Goal: Communication & Community: Ask a question

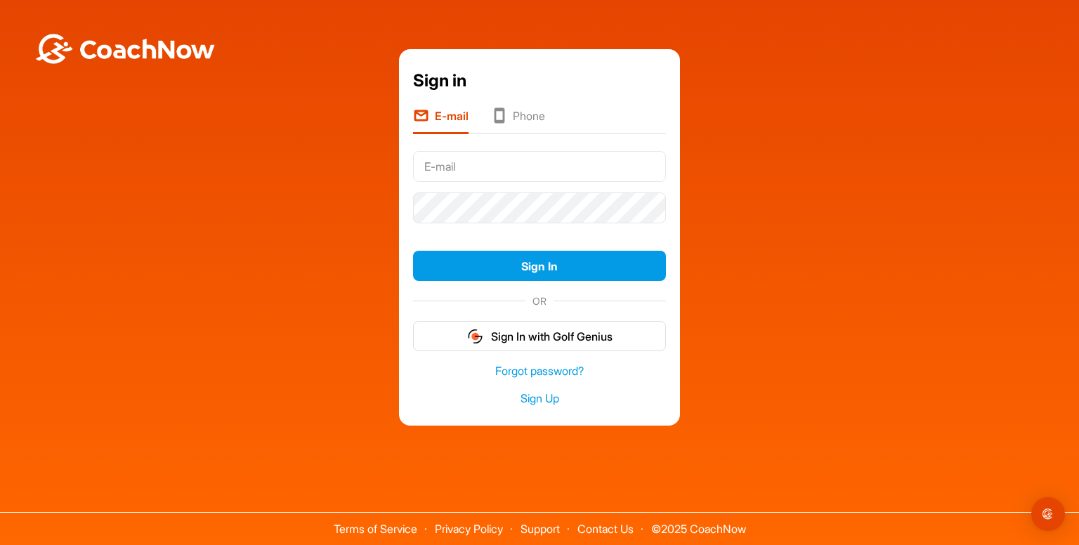
click at [600, 169] on input "text" at bounding box center [539, 166] width 253 height 31
type input "[PERSON_NAME][EMAIL_ADDRESS][DOMAIN_NAME]"
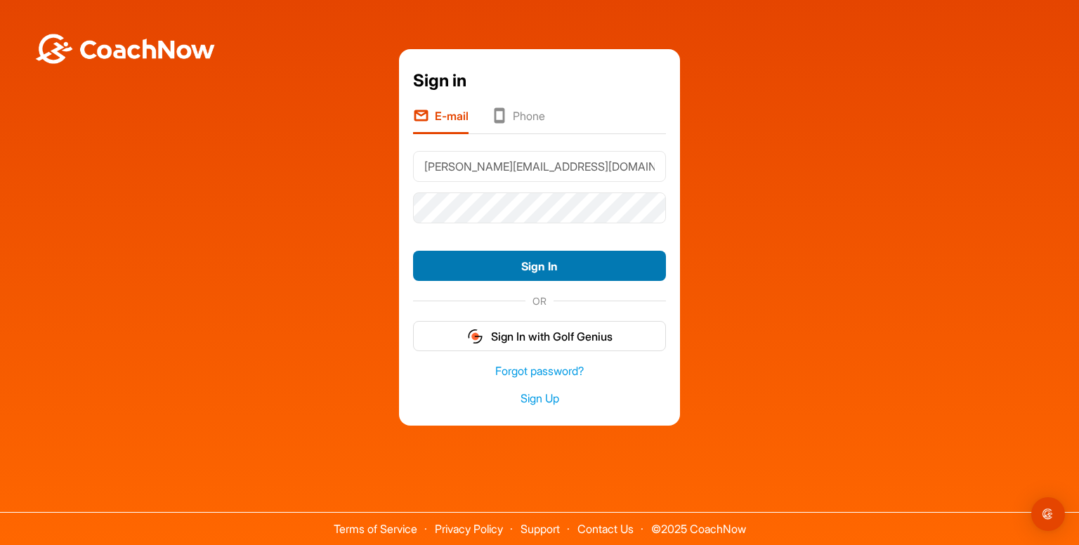
click at [552, 268] on button "Sign In" at bounding box center [539, 266] width 253 height 30
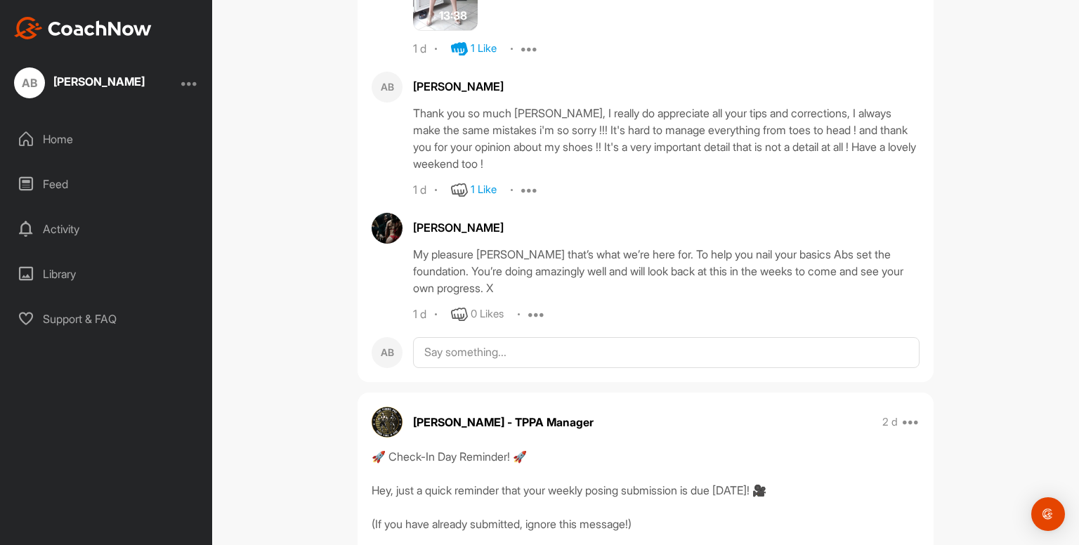
scroll to position [987, 0]
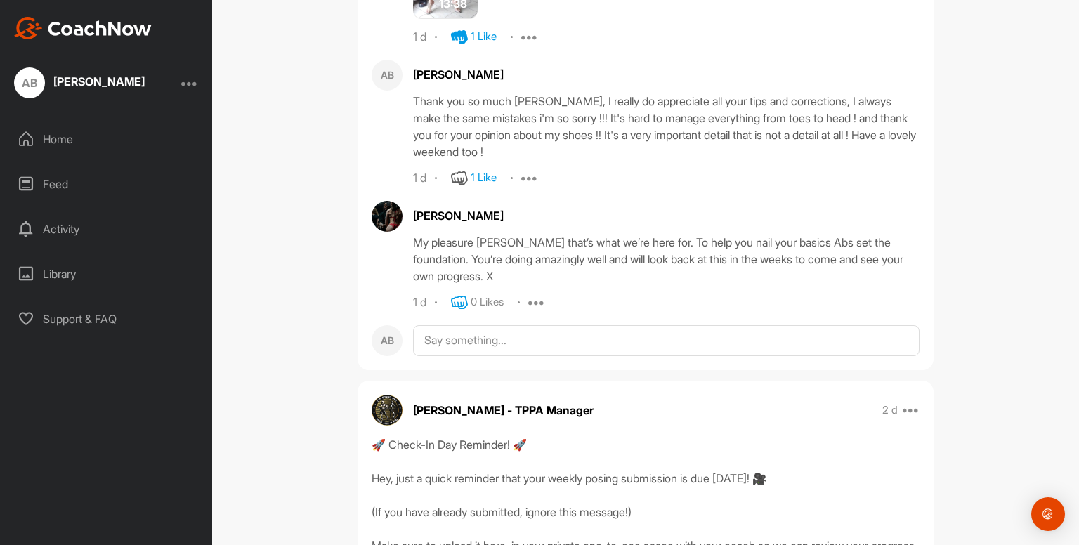
click at [455, 301] on icon at bounding box center [459, 302] width 17 height 17
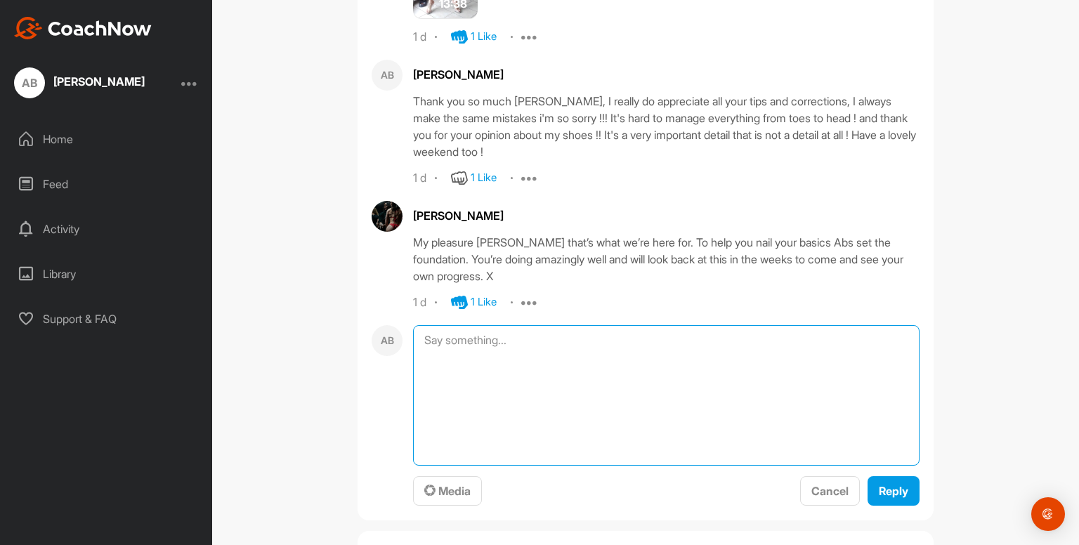
click at [509, 336] on textarea at bounding box center [666, 395] width 507 height 141
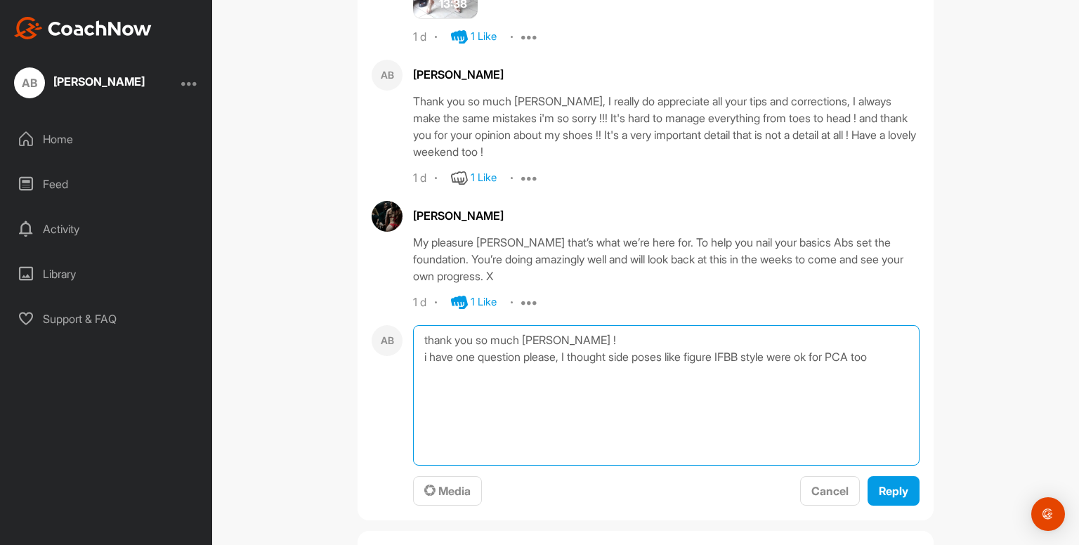
click at [892, 355] on textarea "thank you so much [PERSON_NAME] ! i have one question please, I thought side po…" at bounding box center [666, 395] width 507 height 141
click at [475, 356] on textarea "thank you so much [PERSON_NAME] ! i have one question please, I thought side po…" at bounding box center [666, 395] width 507 height 141
click at [564, 354] on textarea "thank you so much [PERSON_NAME] ! i have two questions please, I thought side p…" at bounding box center [666, 395] width 507 height 141
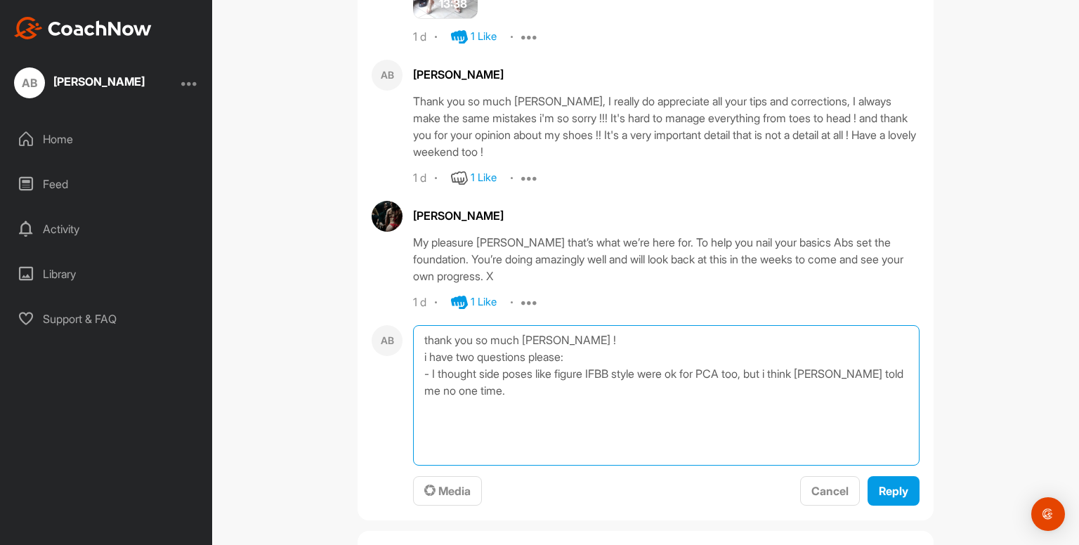
click at [556, 385] on textarea "thank you so much [PERSON_NAME] ! i have two questions please: - I thought side…" at bounding box center [666, 395] width 507 height 141
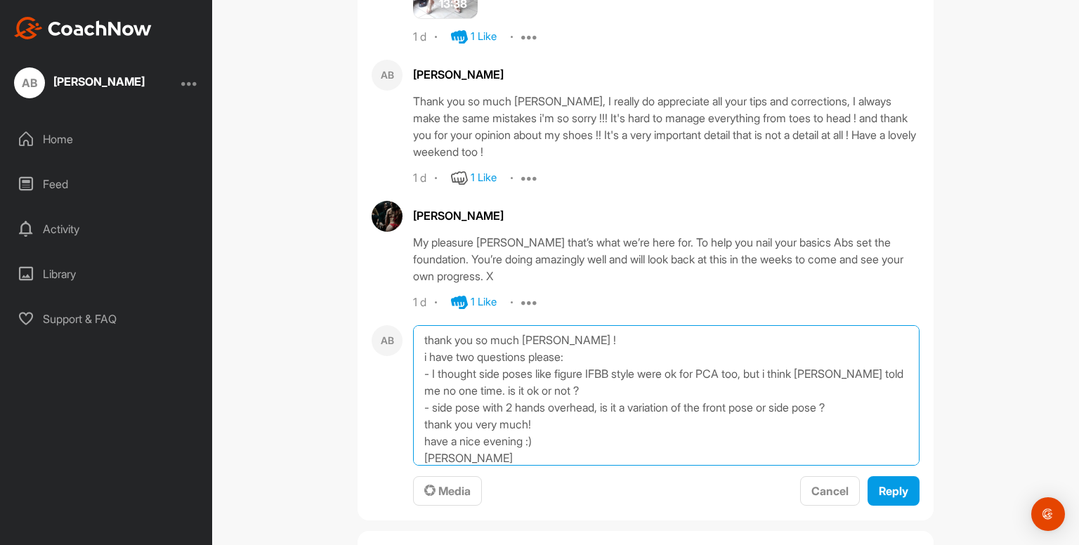
click at [420, 406] on textarea "thank you so much [PERSON_NAME] ! i have two questions please: - I thought side…" at bounding box center [666, 395] width 507 height 141
type textarea "thank you so much [PERSON_NAME] ! i have two questions please: - I thought side…"
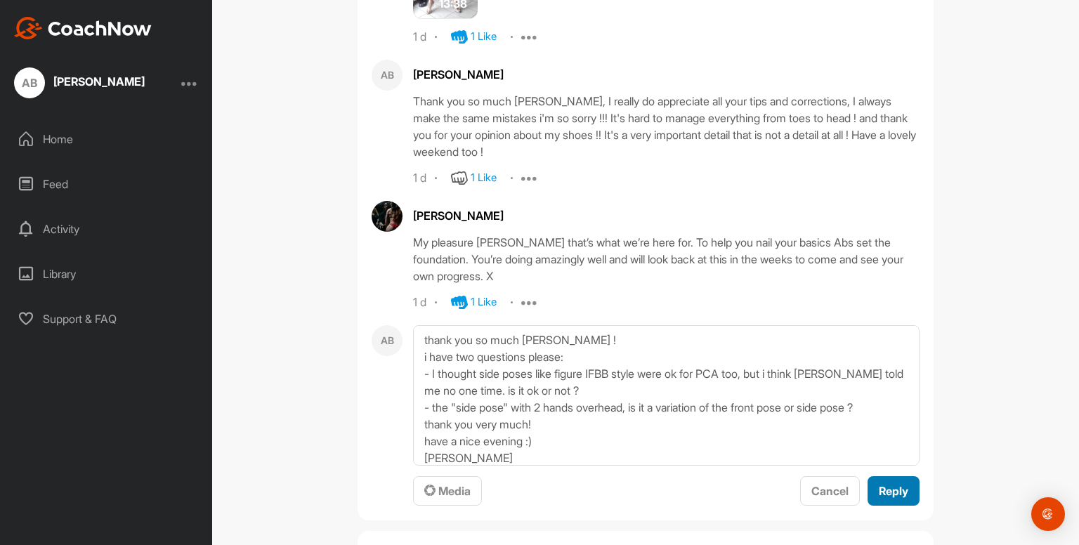
click at [868, 487] on button "Reply" at bounding box center [894, 491] width 52 height 30
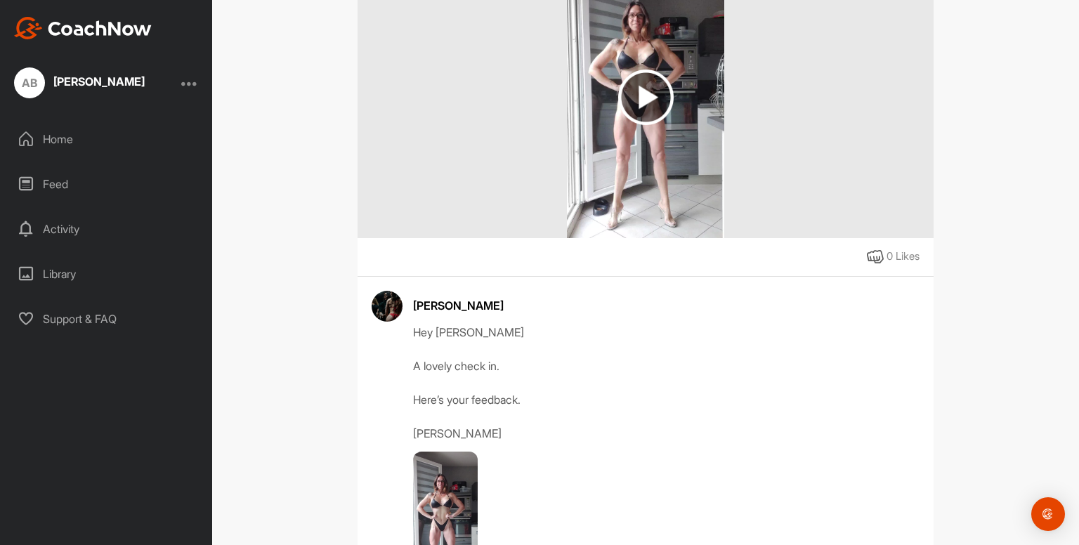
scroll to position [402, 0]
